Goal: Task Accomplishment & Management: Use online tool/utility

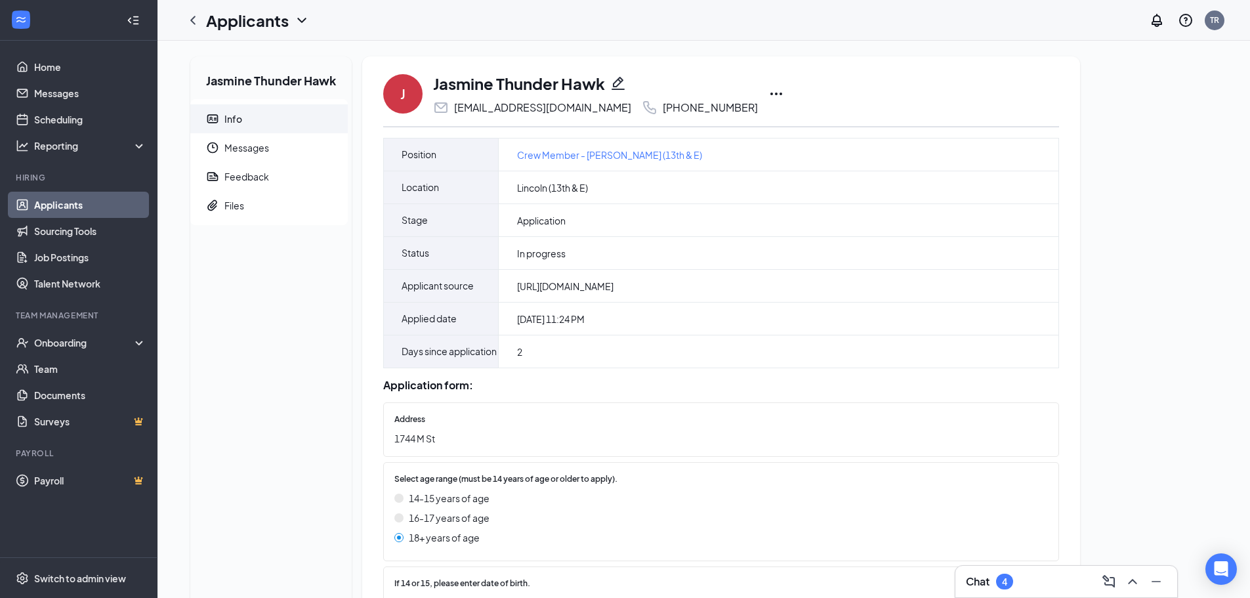
click at [768, 91] on icon "Ellipses" at bounding box center [776, 94] width 16 height 16
click at [764, 363] on p "Print applicant" at bounding box center [796, 369] width 113 height 13
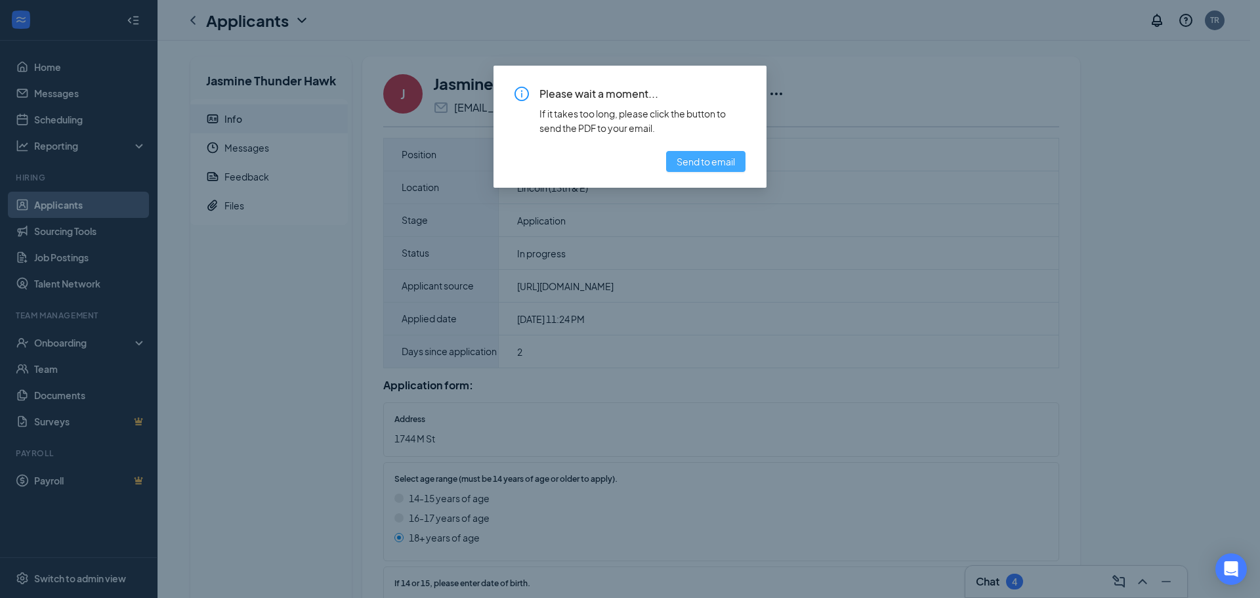
click at [708, 155] on span "Send to email" at bounding box center [705, 161] width 58 height 14
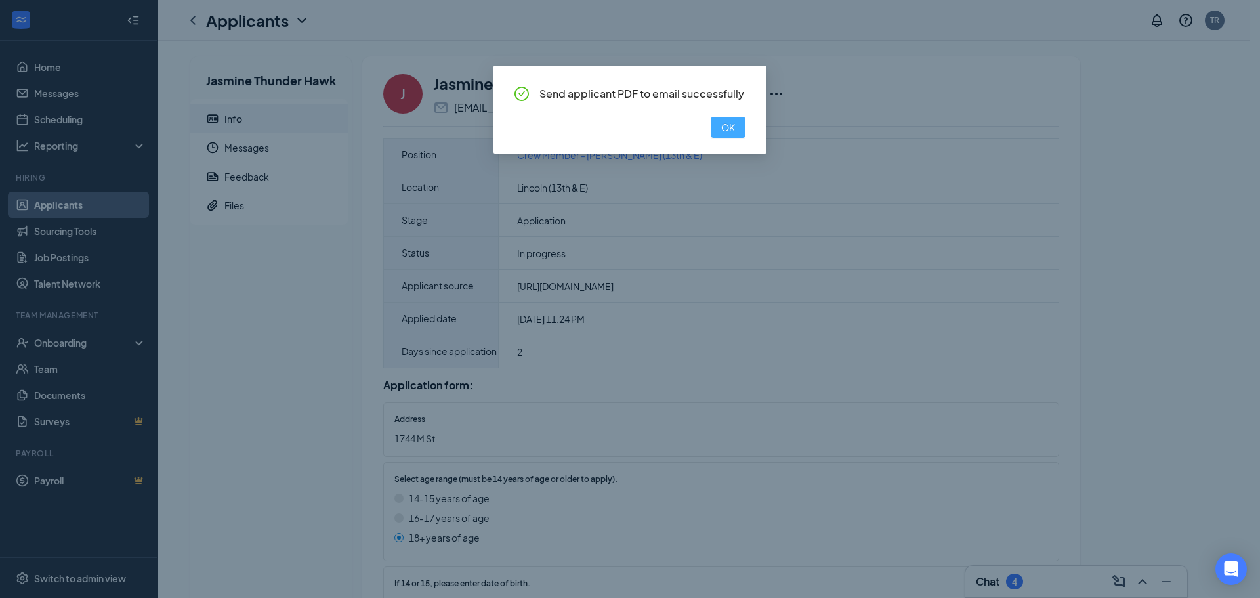
click at [730, 119] on button "OK" at bounding box center [728, 127] width 35 height 21
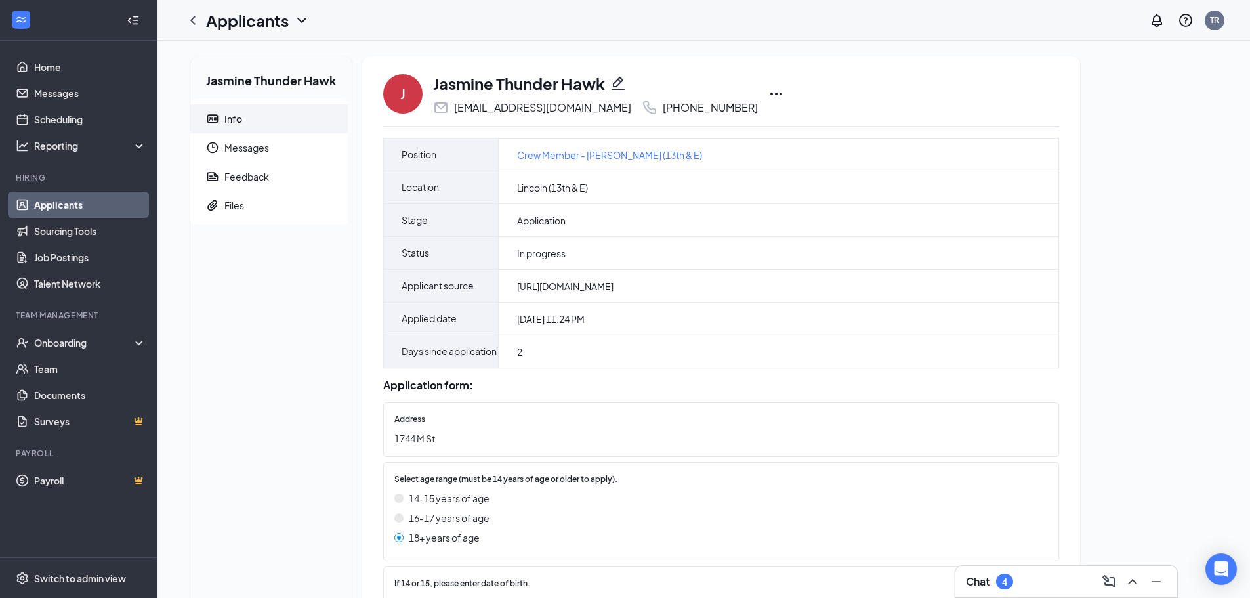
click at [768, 91] on icon "Ellipses" at bounding box center [776, 94] width 16 height 16
click at [785, 371] on p "Print applicant" at bounding box center [796, 369] width 113 height 13
